Goal: Transaction & Acquisition: Purchase product/service

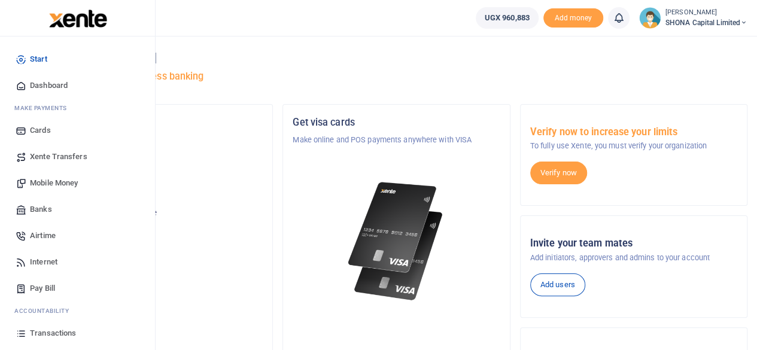
click at [62, 181] on span "Mobile Money" at bounding box center [54, 183] width 48 height 12
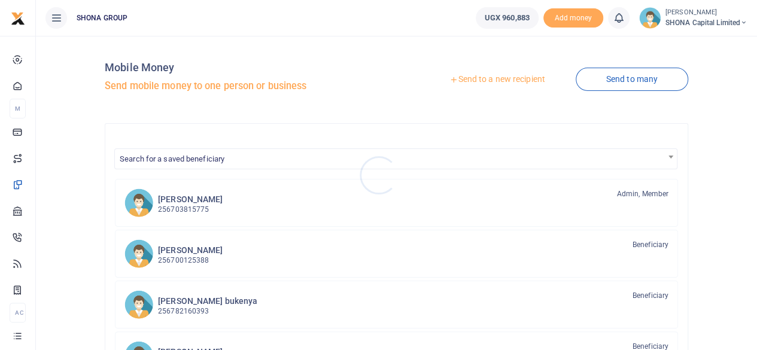
click at [480, 78] on div at bounding box center [378, 175] width 757 height 350
click at [480, 78] on link "Send to a new recipient" at bounding box center [497, 80] width 156 height 22
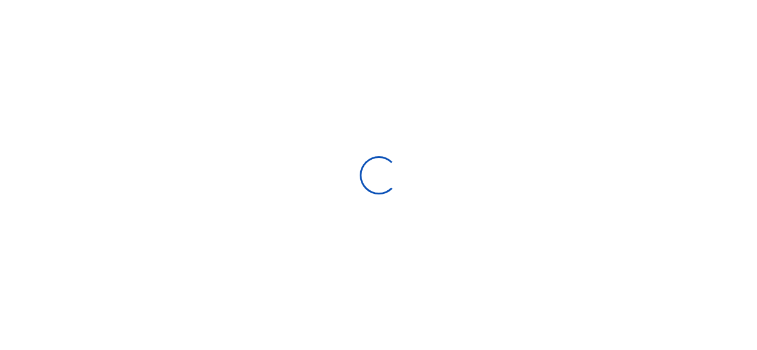
select select "Loading bundles"
select select
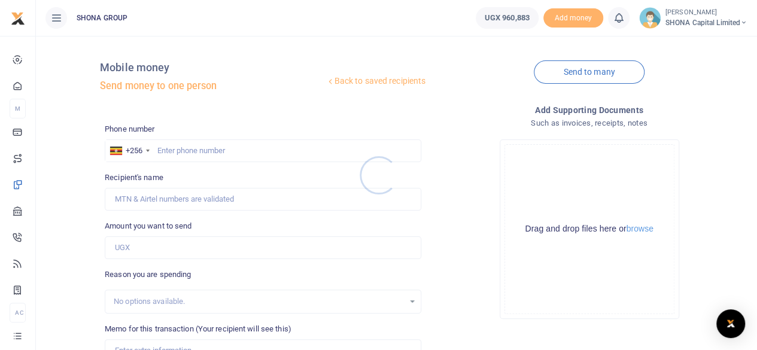
click at [213, 149] on div at bounding box center [378, 175] width 757 height 350
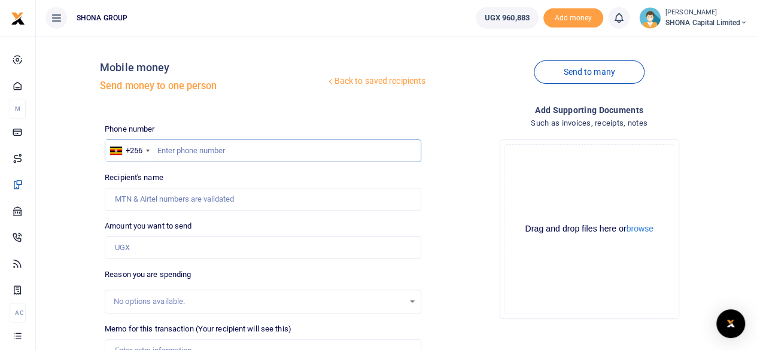
click at [213, 149] on input "text" at bounding box center [263, 150] width 317 height 23
type input "0782481410"
type input "Bashir Kalanzi"
type input "0782481410"
click at [138, 248] on input "Amount you want to send" at bounding box center [263, 247] width 317 height 23
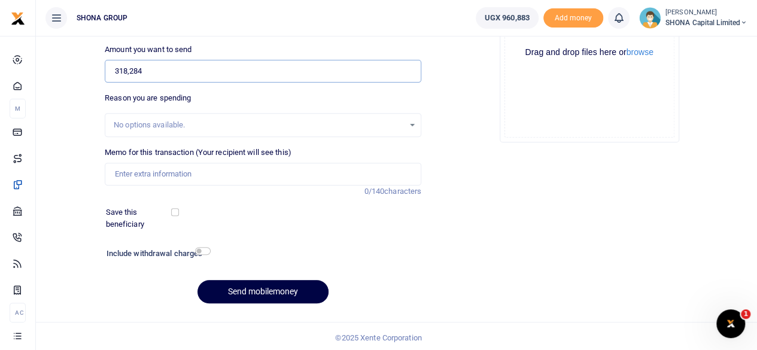
scroll to position [178, 0]
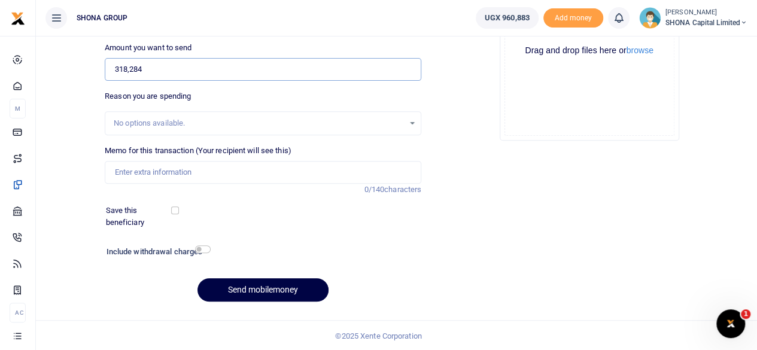
type input "318,284"
click at [169, 171] on input "Memo for this transaction (Your recipient will see this)" at bounding box center [263, 172] width 317 height 23
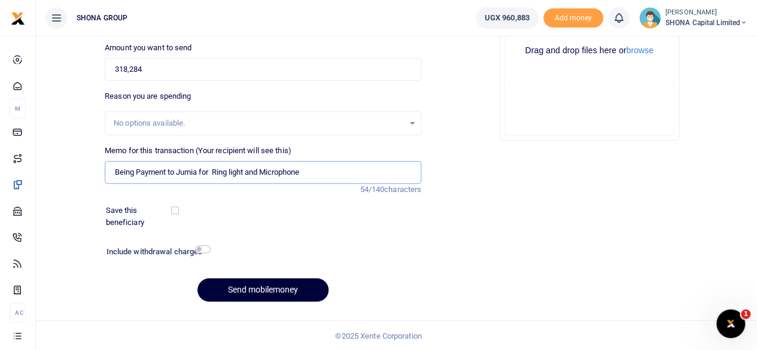
type input "Being Payment to Jumia for Ring light and Microphone"
click at [262, 287] on button "Send mobilemoney" at bounding box center [263, 289] width 131 height 23
